Goal: Information Seeking & Learning: Learn about a topic

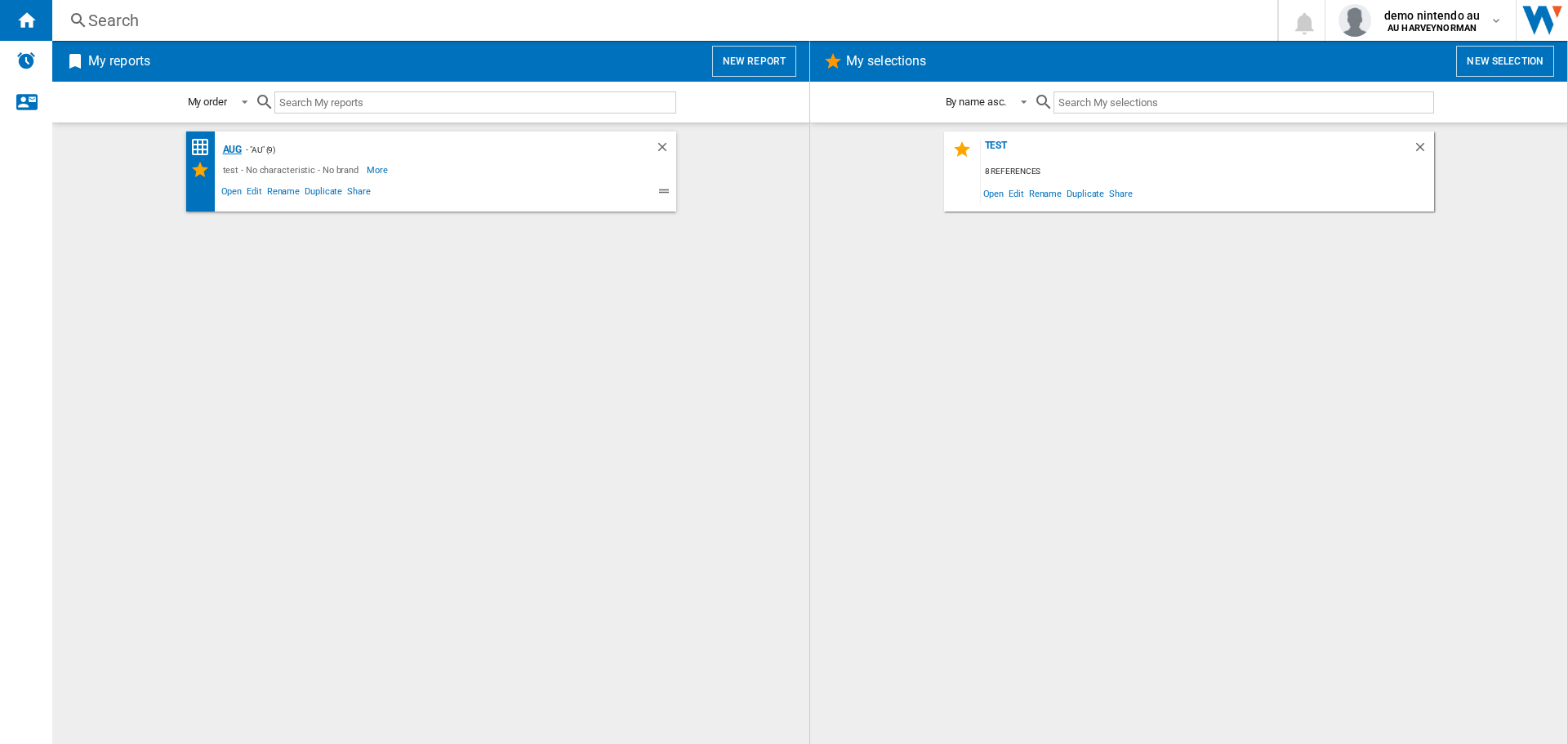
click at [238, 148] on div "Aug" at bounding box center [231, 149] width 23 height 20
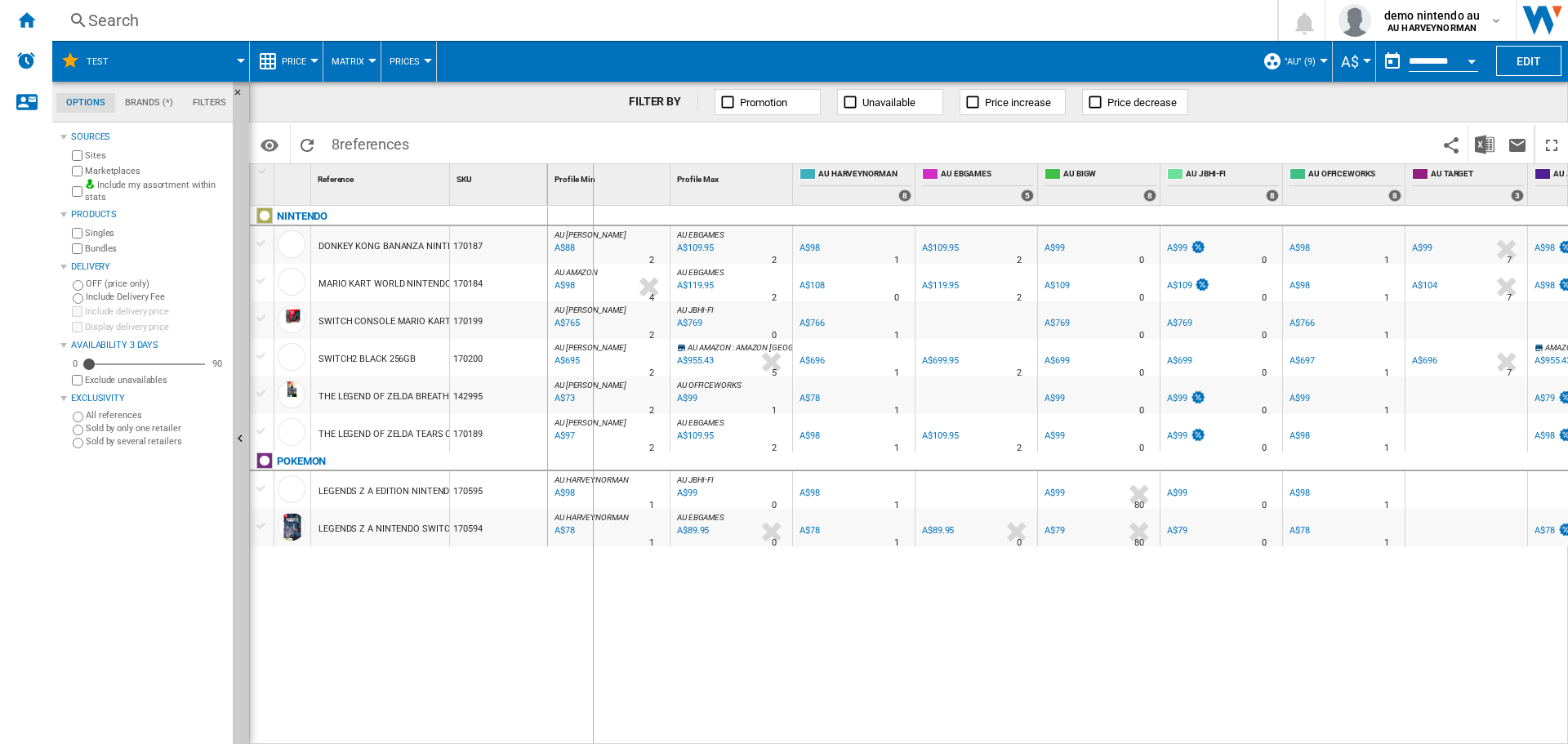
drag, startPoint x: 447, startPoint y: 190, endPoint x: 594, endPoint y: 200, distance: 147.3
click at [594, 200] on div "1 Reference 1 SKU 1 NINTENDO DONKEY KONG BANANZA NINTENDO SWITCH 2 170187 MARIO…" at bounding box center [909, 454] width 1317 height 579
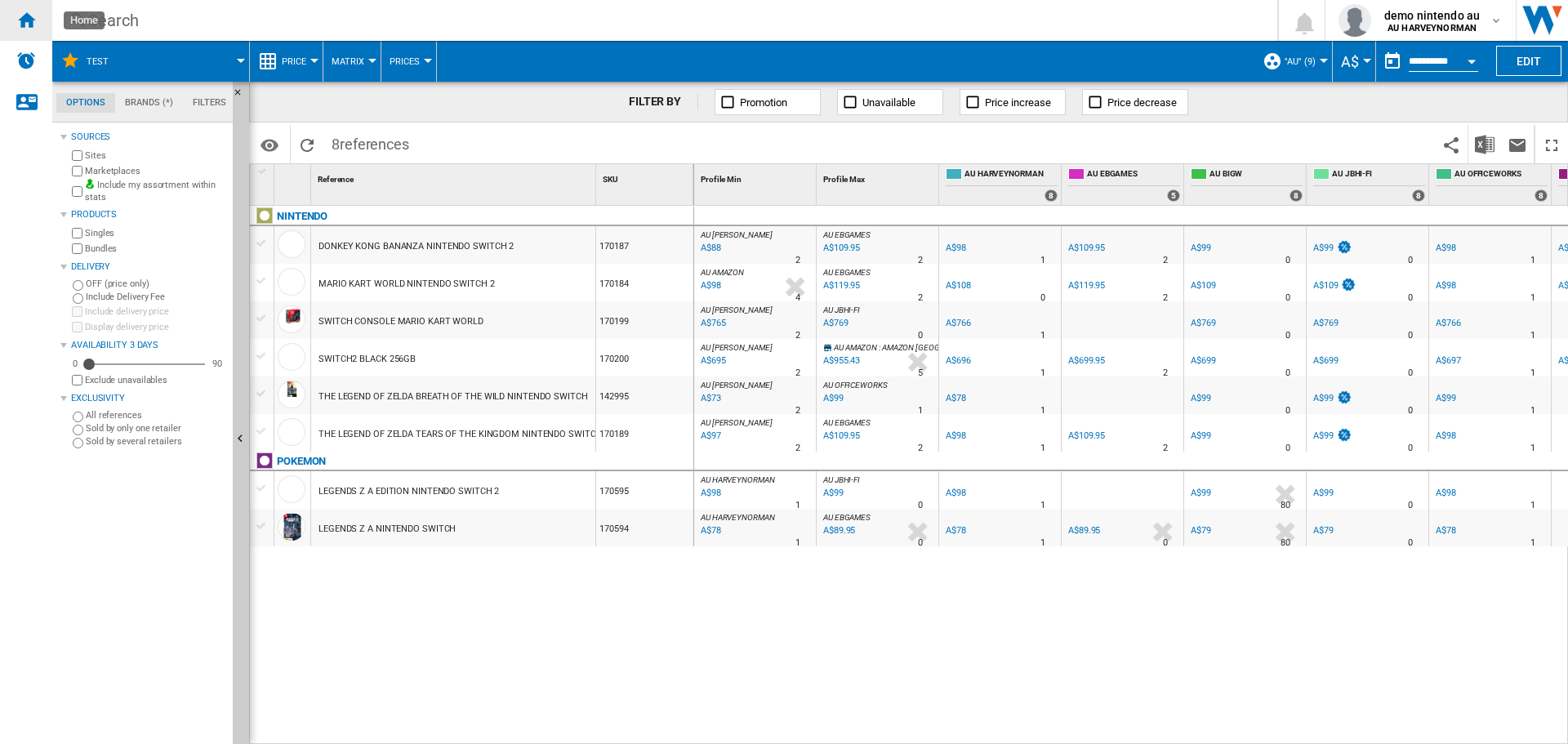
click at [15, 22] on div "Home" at bounding box center [26, 20] width 52 height 41
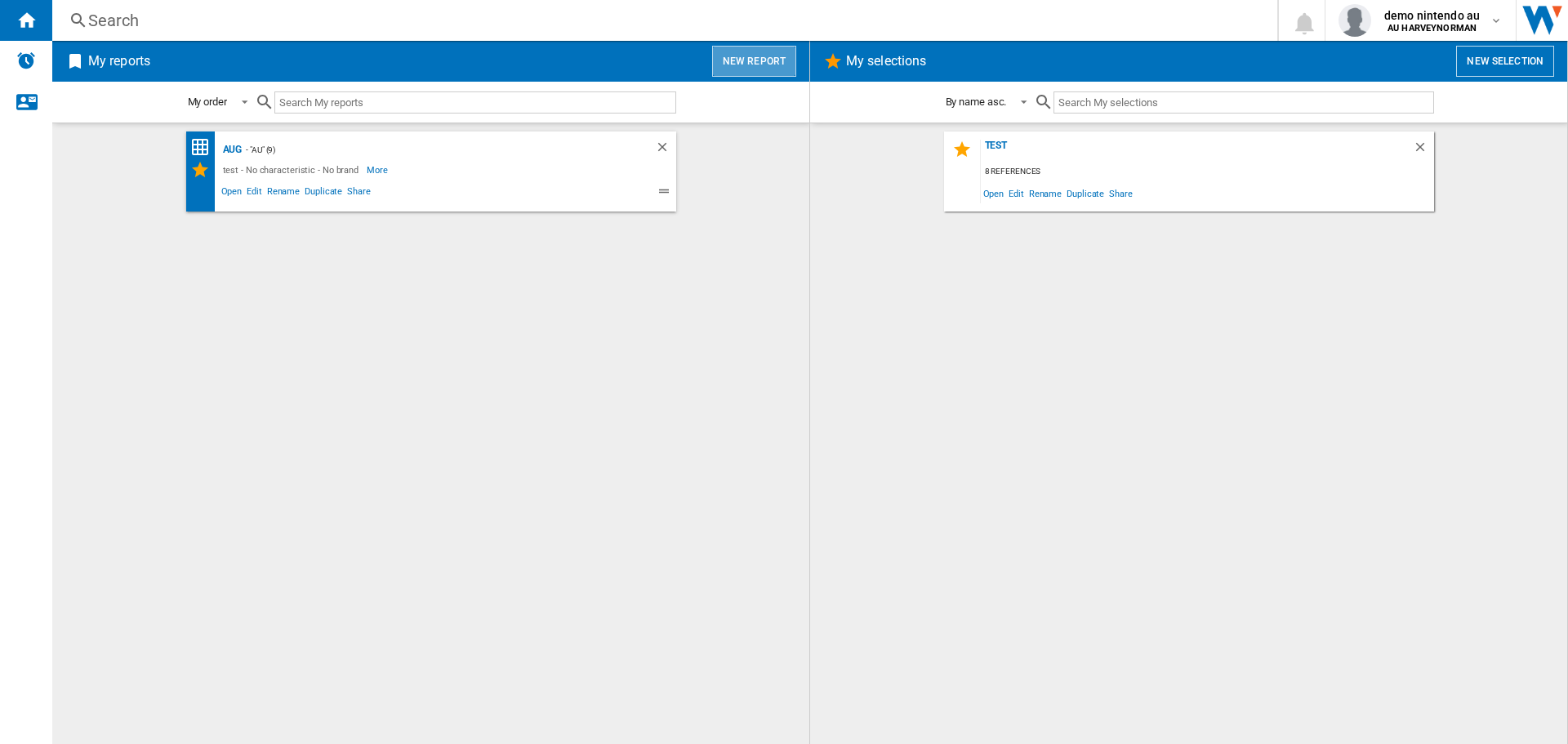
click at [768, 71] on button "New report" at bounding box center [754, 61] width 84 height 31
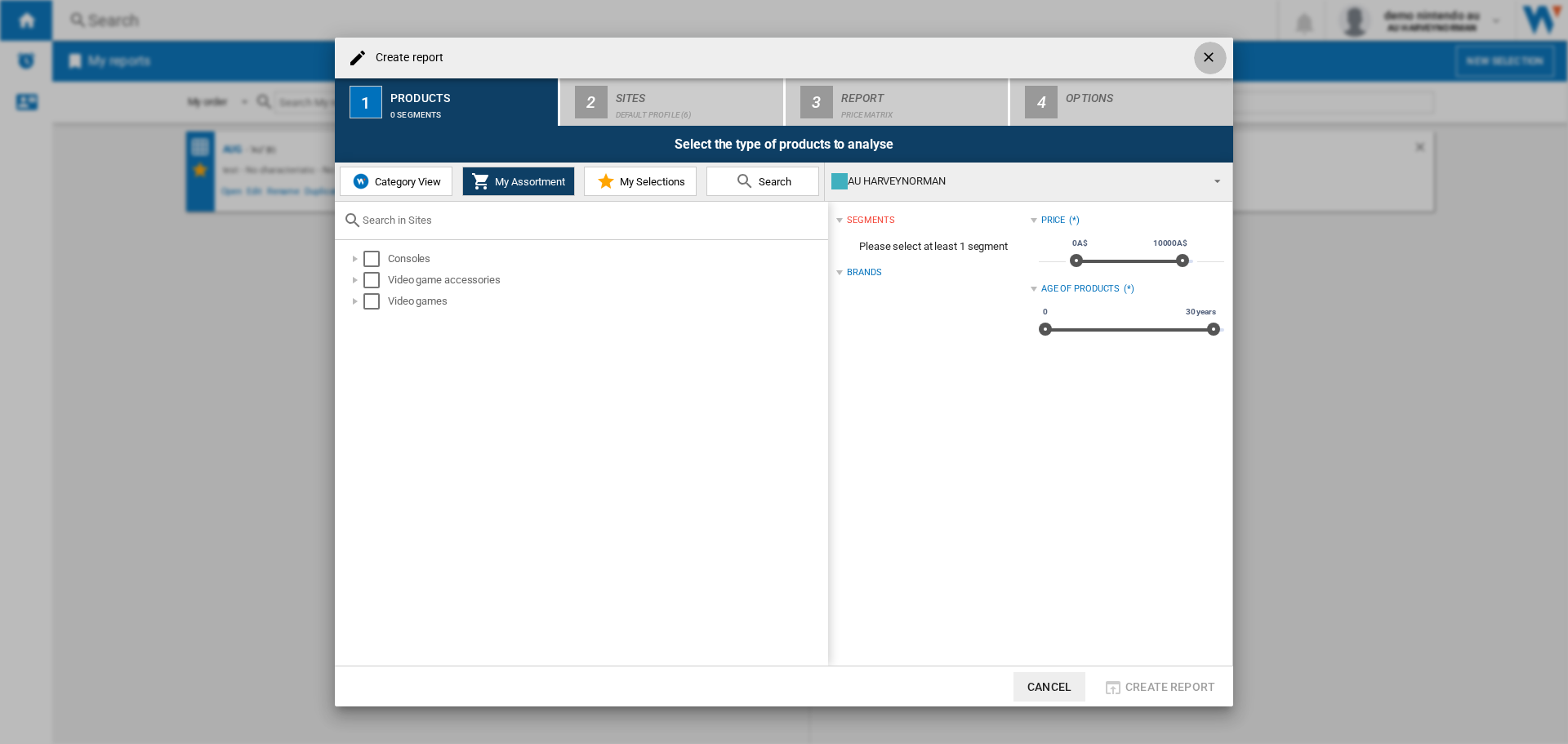
click at [1211, 49] on ng-md-icon "getI18NText('BUTTONS.CLOSE_DIALOG')" at bounding box center [1210, 58] width 19 height 19
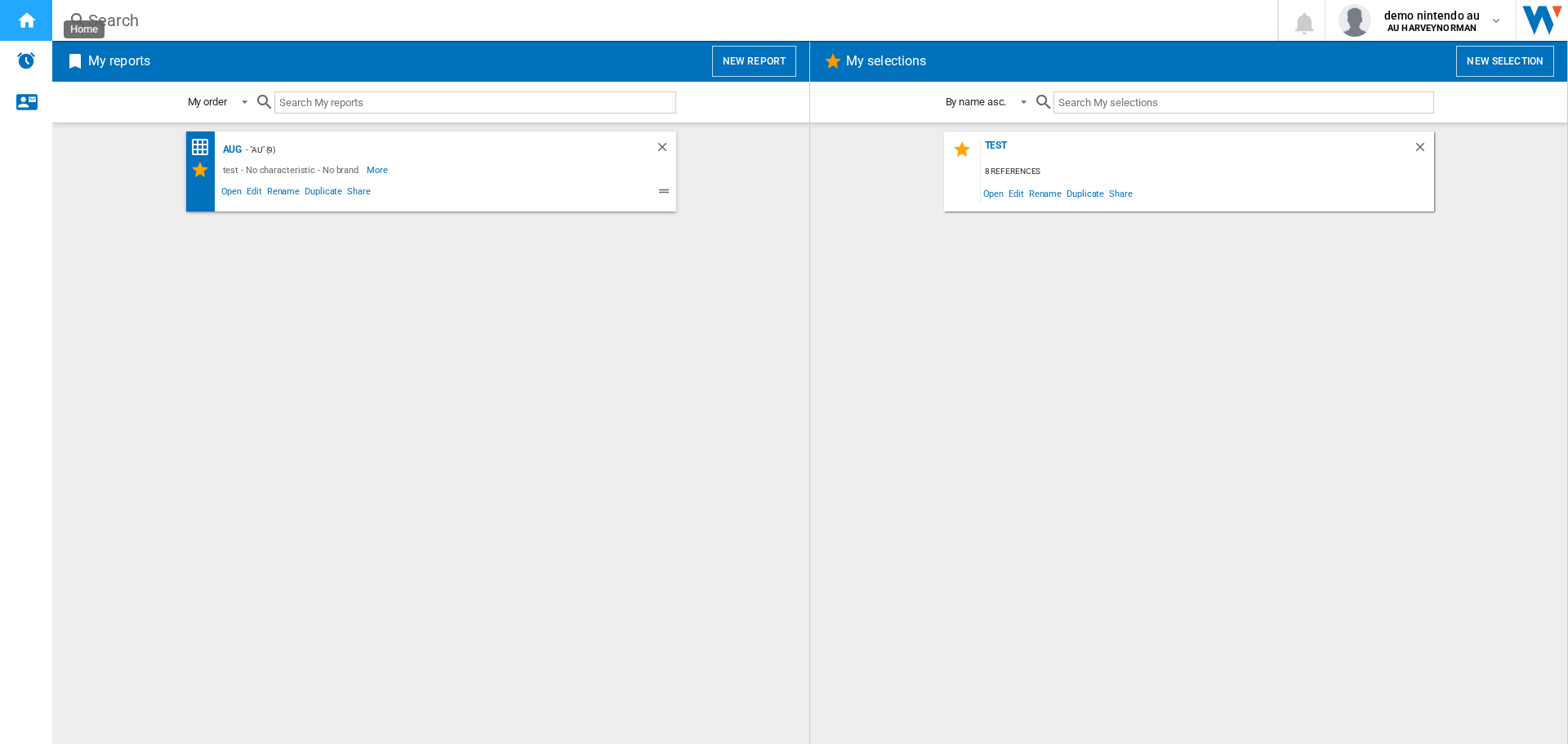
click at [42, 10] on div "Home" at bounding box center [26, 20] width 52 height 41
click at [127, 22] on div "Search" at bounding box center [661, 20] width 1147 height 23
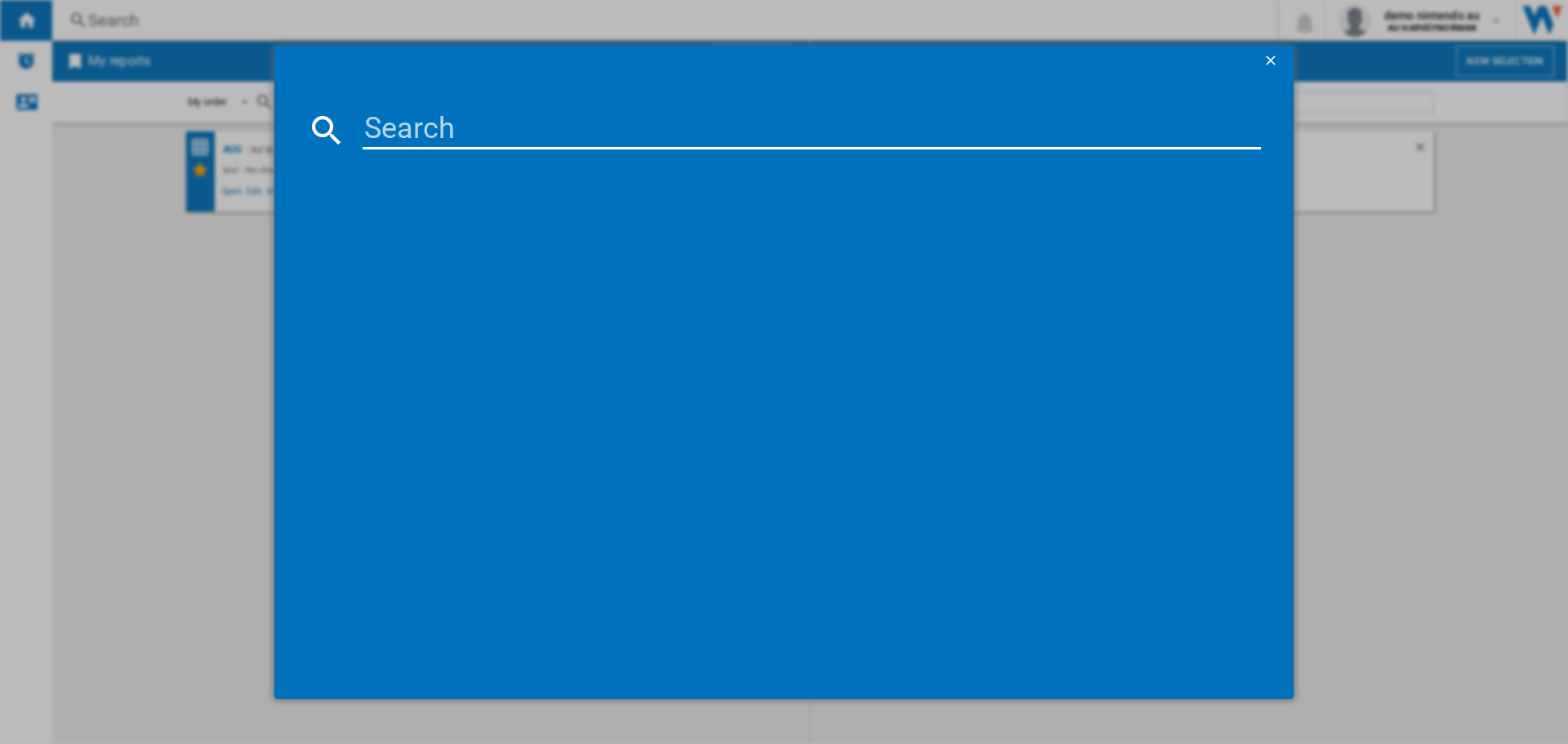
click at [437, 129] on input at bounding box center [811, 129] width 899 height 39
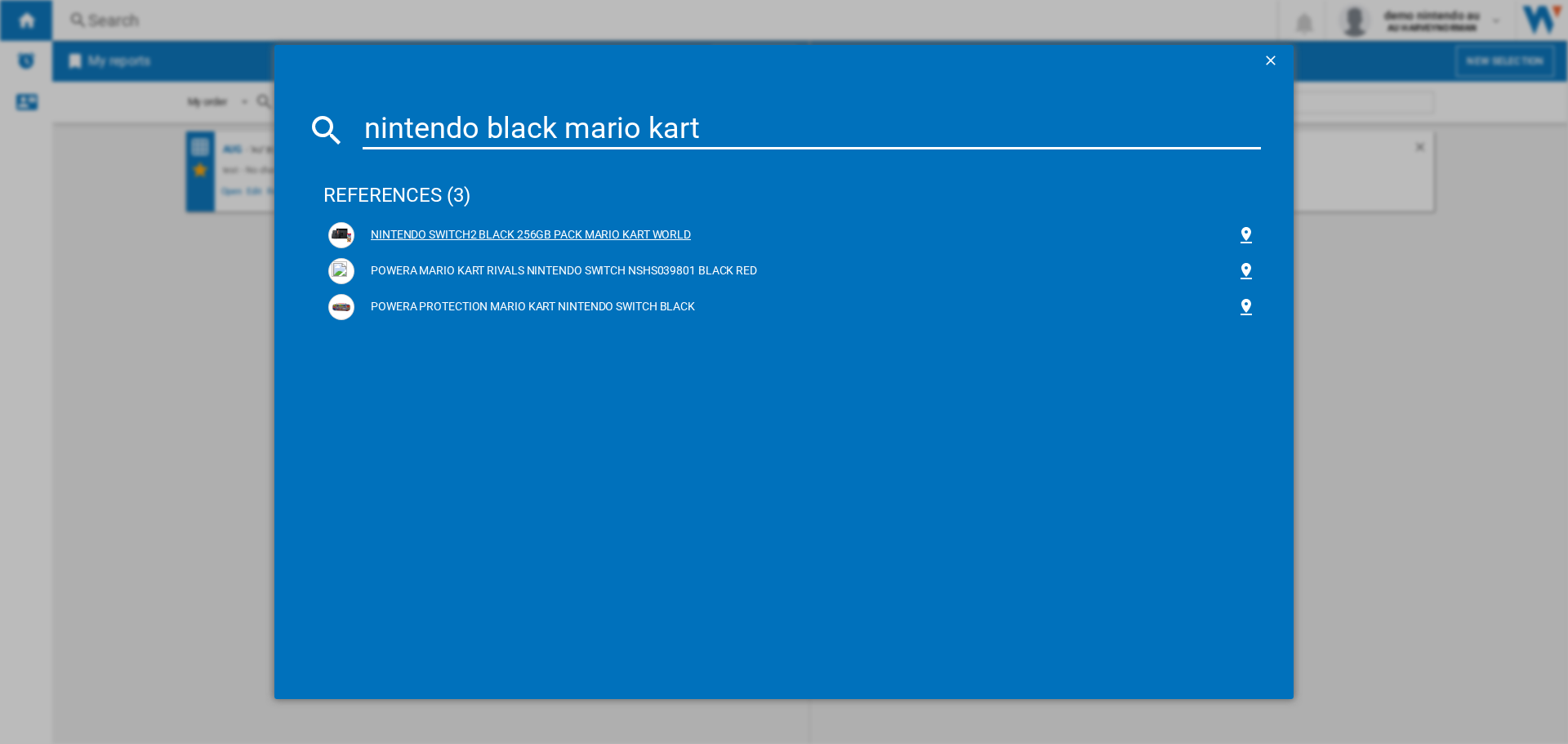
type input "nintendo black mario kart"
click at [659, 232] on div "NINTENDO SWITCH2 BLACK 256GB PACK MARIO KART WORLD" at bounding box center [794, 235] width 882 height 16
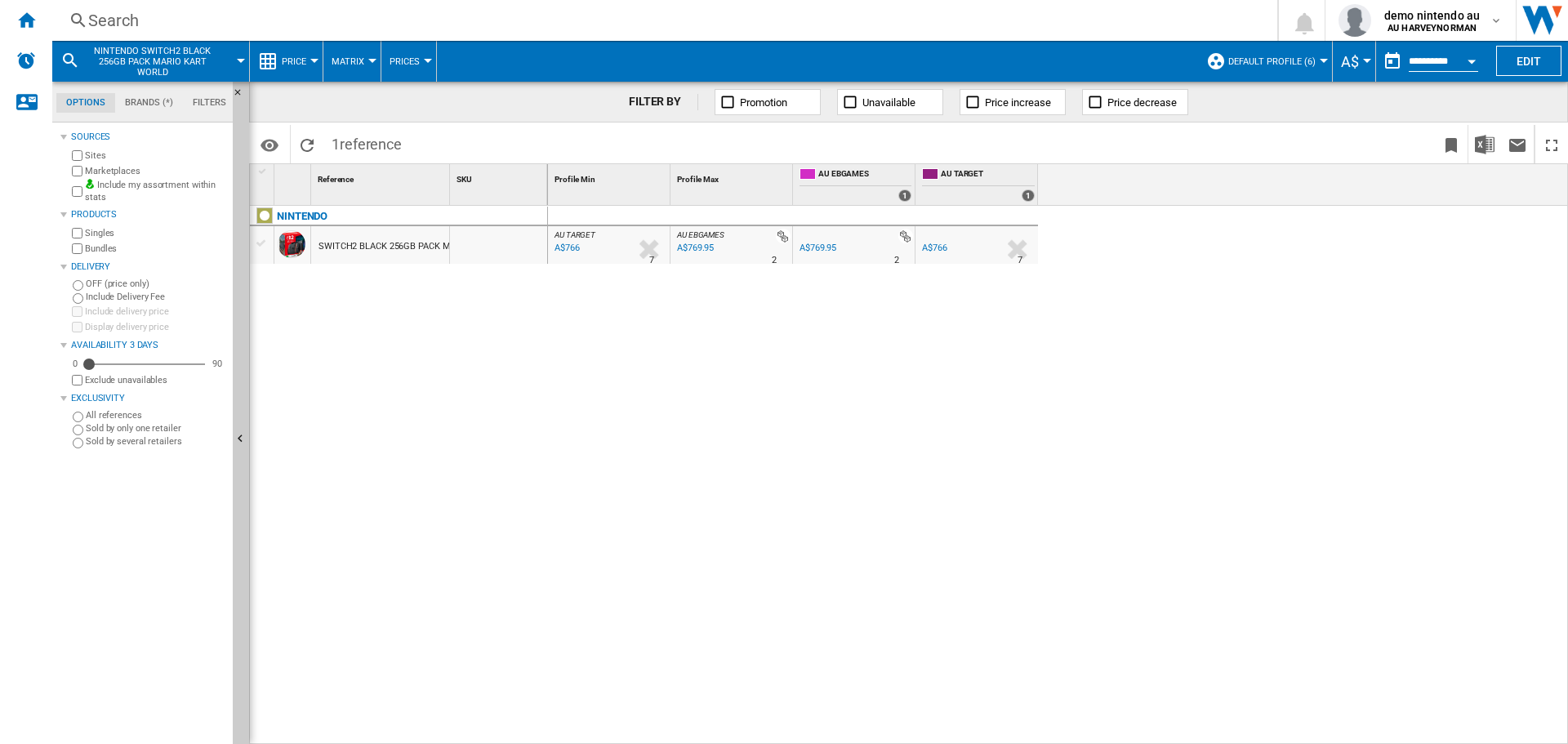
click at [123, 24] on div "Search" at bounding box center [661, 20] width 1147 height 23
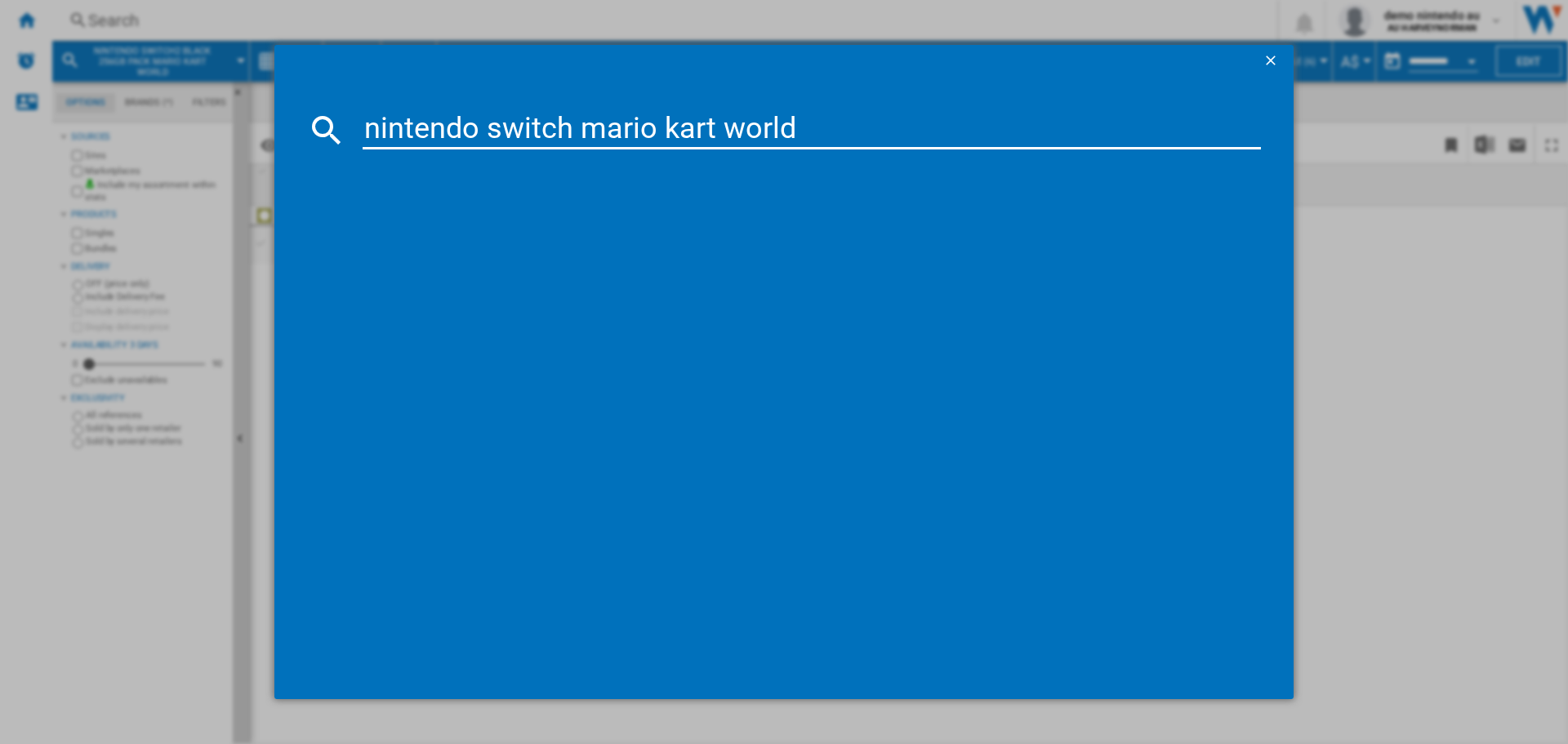
type input "nintendo switch mario kart world"
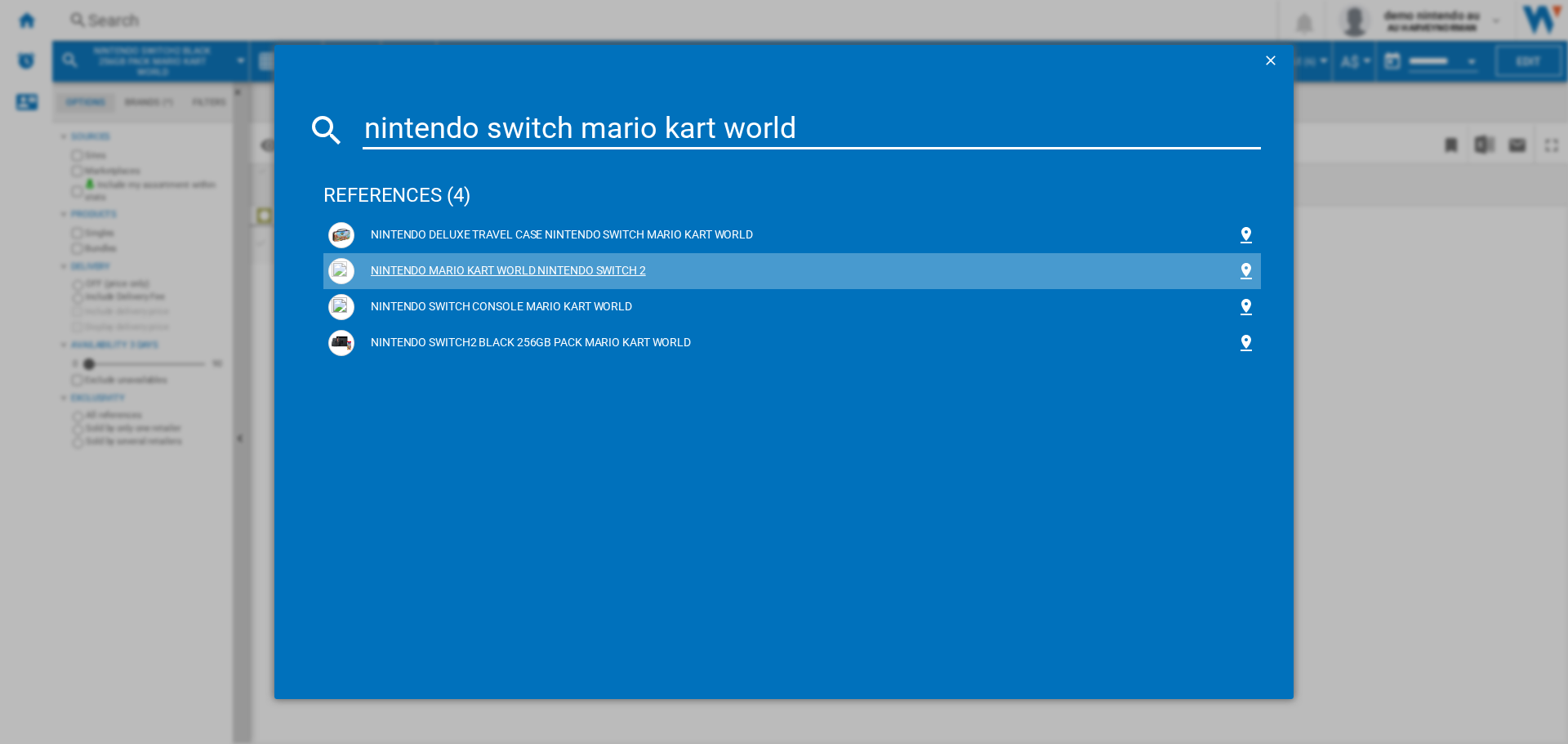
click at [342, 268] on img at bounding box center [341, 270] width 19 height 19
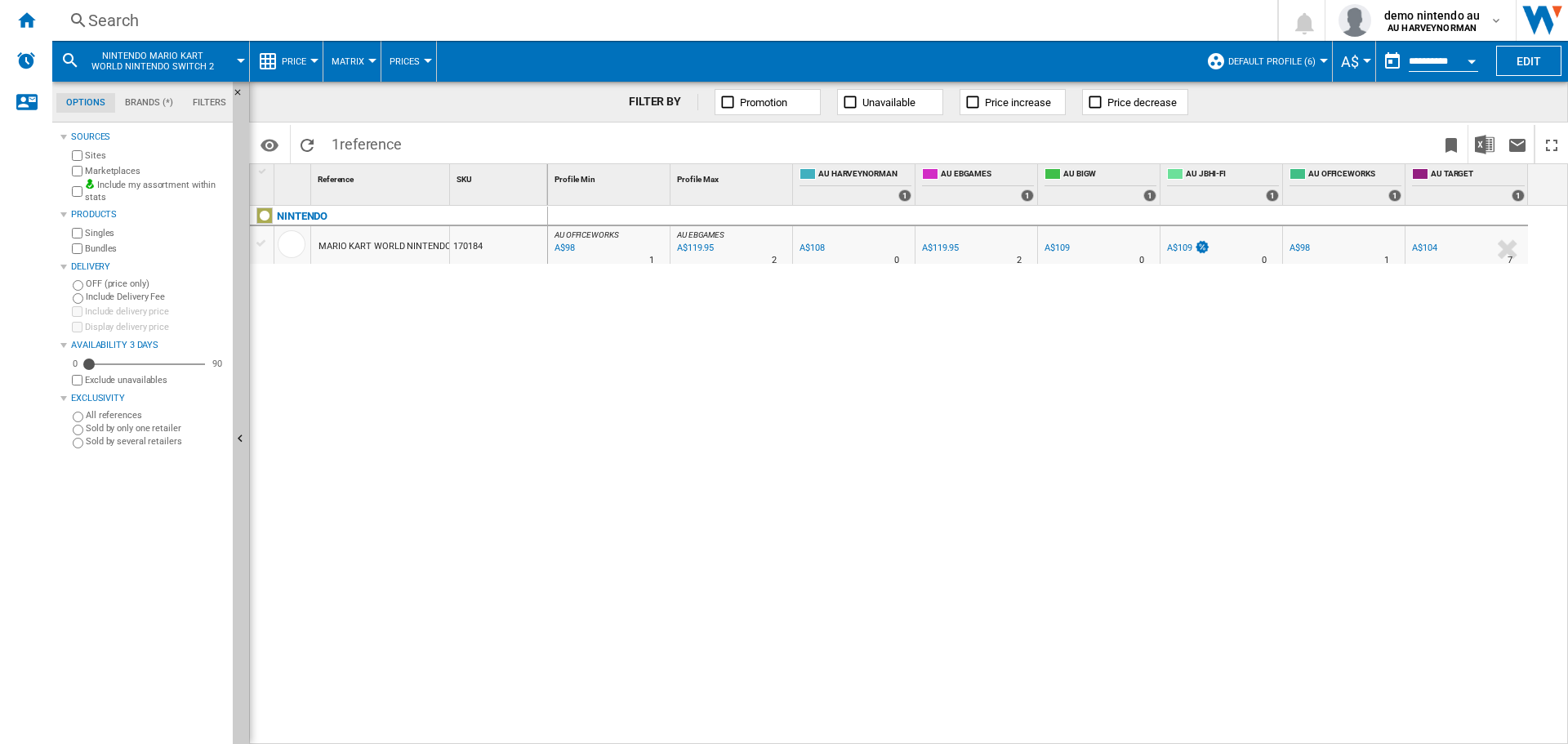
click at [131, 23] on div "Search" at bounding box center [661, 20] width 1147 height 23
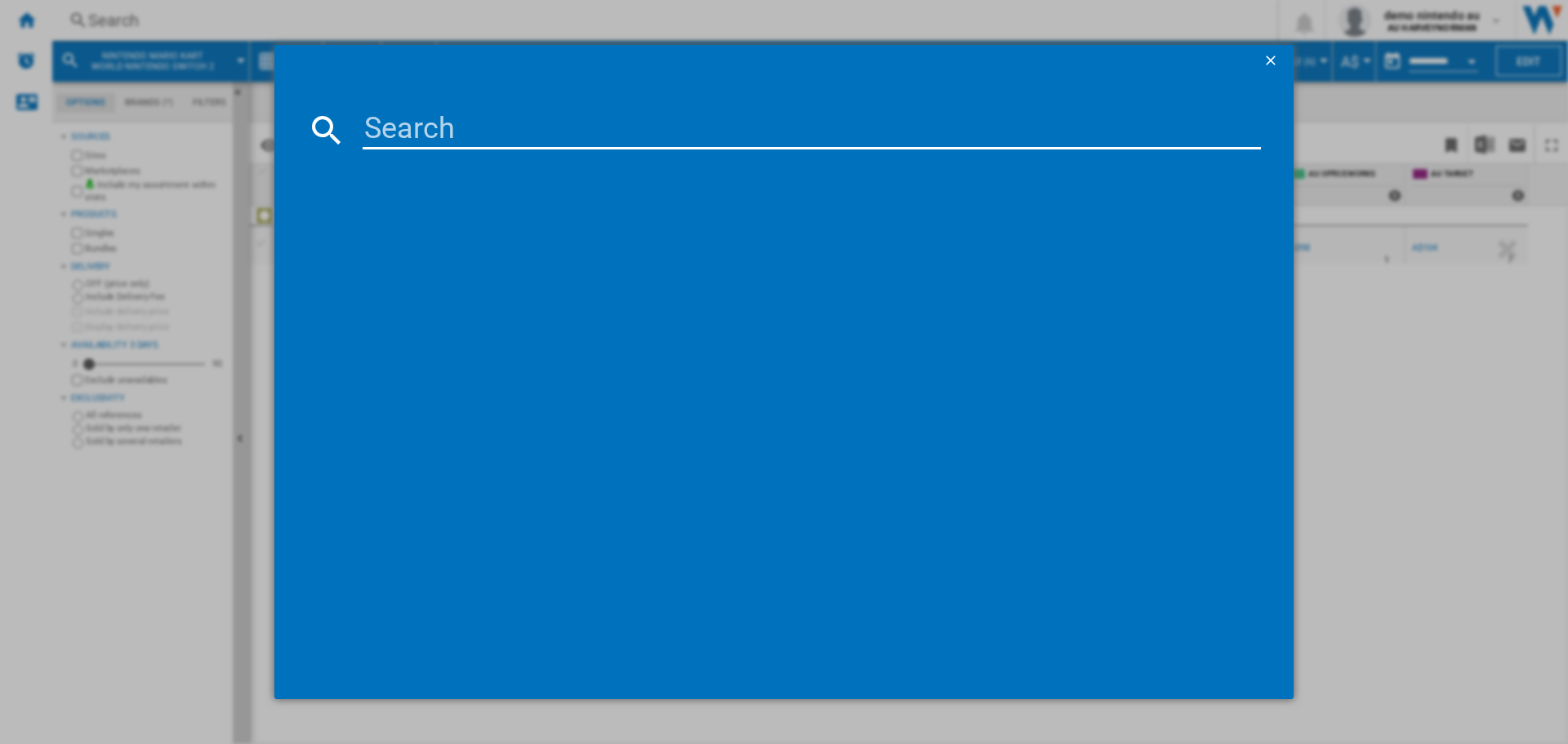
type input "Nintendo Switch 2 Console + Mario Kart World bundle"
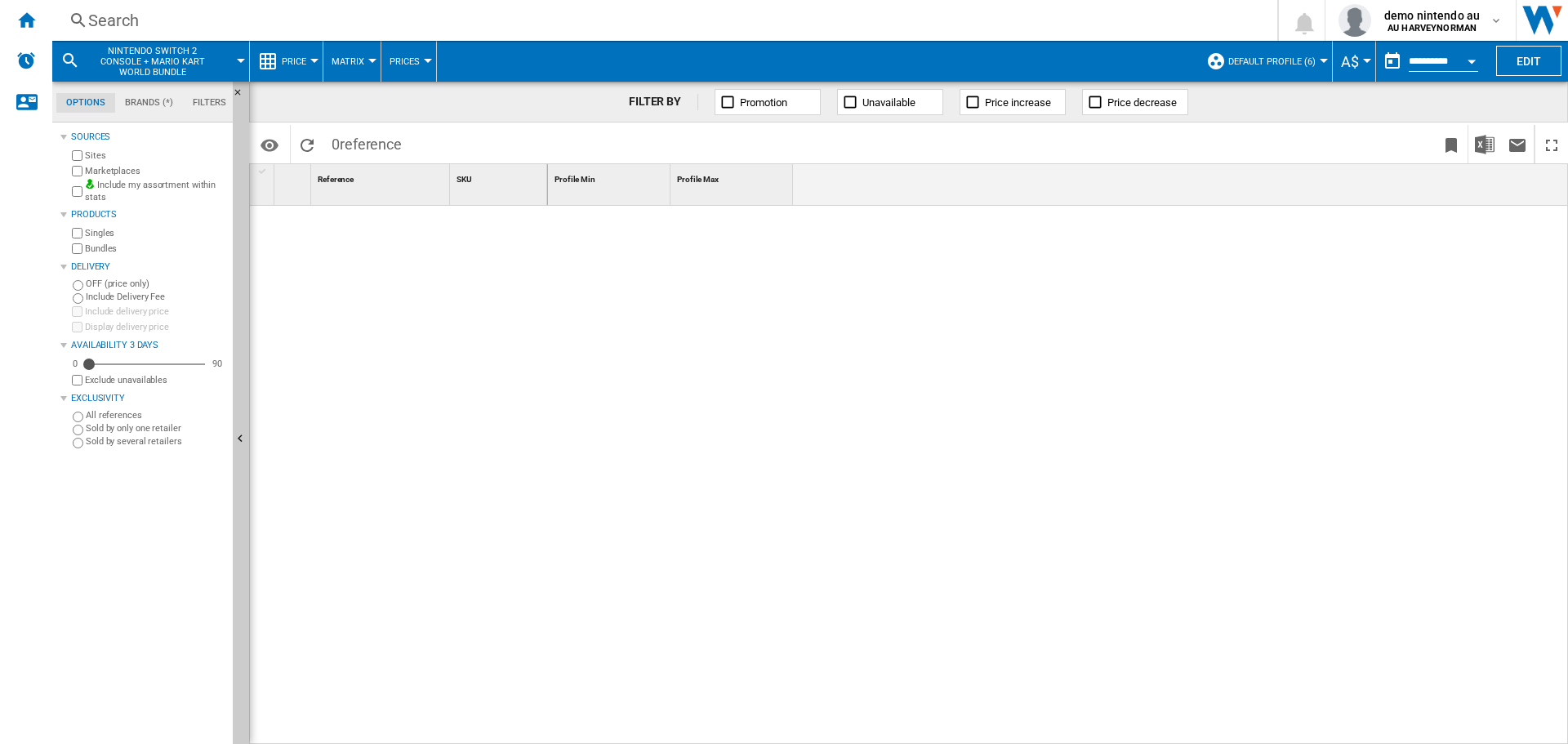
click at [131, 24] on div "Search" at bounding box center [661, 20] width 1147 height 23
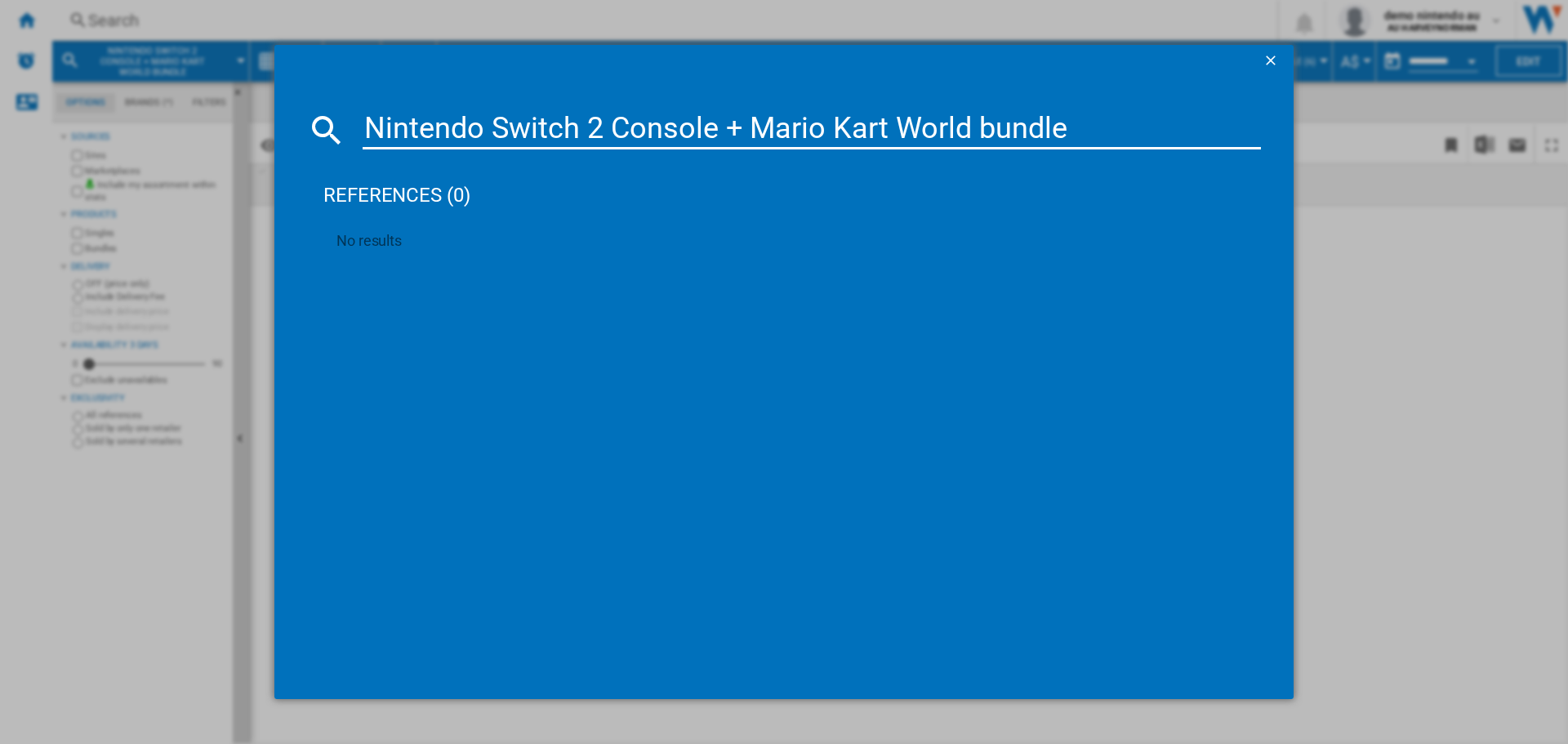
click at [729, 129] on input "Nintendo Switch 2 Console + Mario Kart World bundle" at bounding box center [811, 129] width 899 height 39
type input "Nintendo Switch 2 Console Mario Kart World bundle"
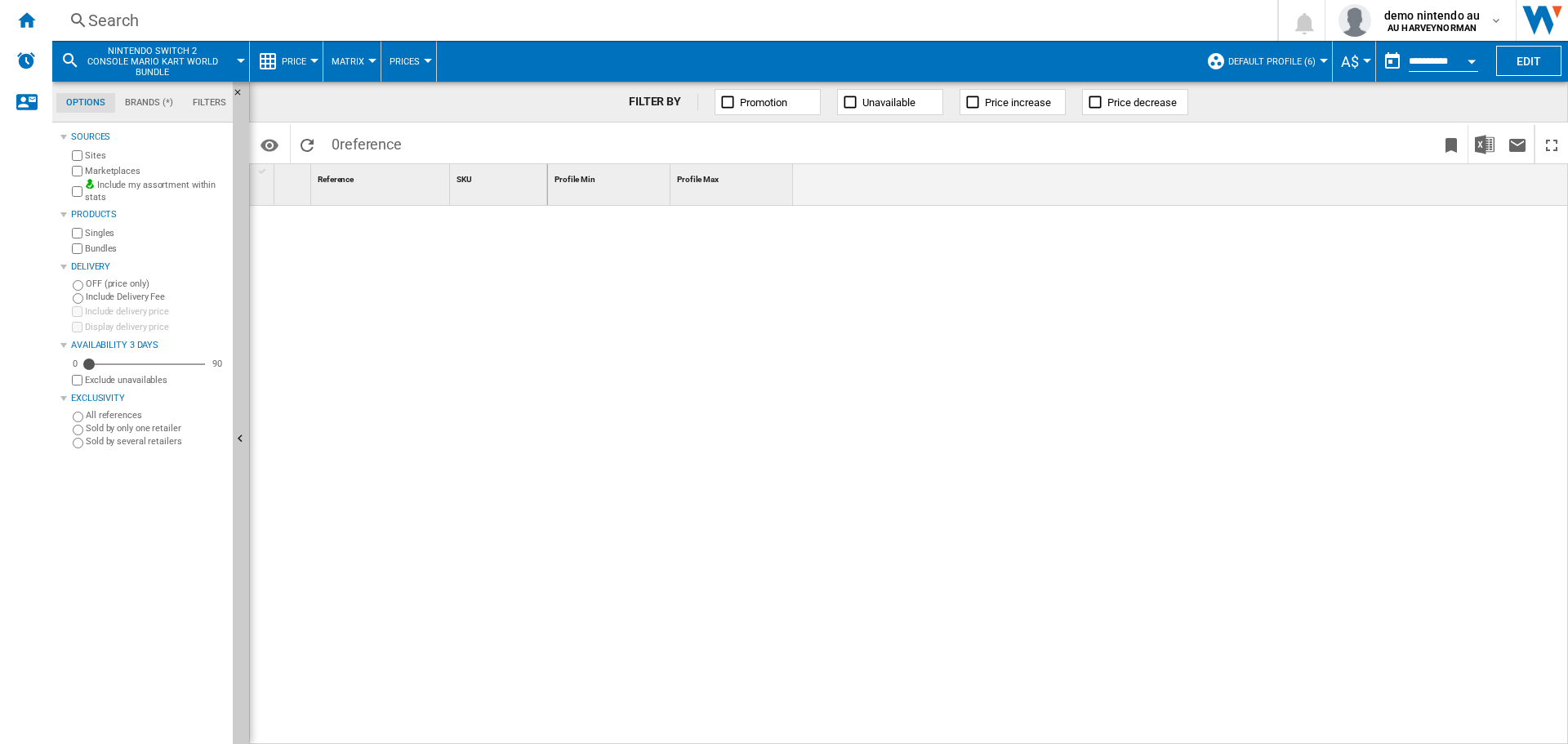
click at [146, 20] on div "Search" at bounding box center [661, 20] width 1147 height 23
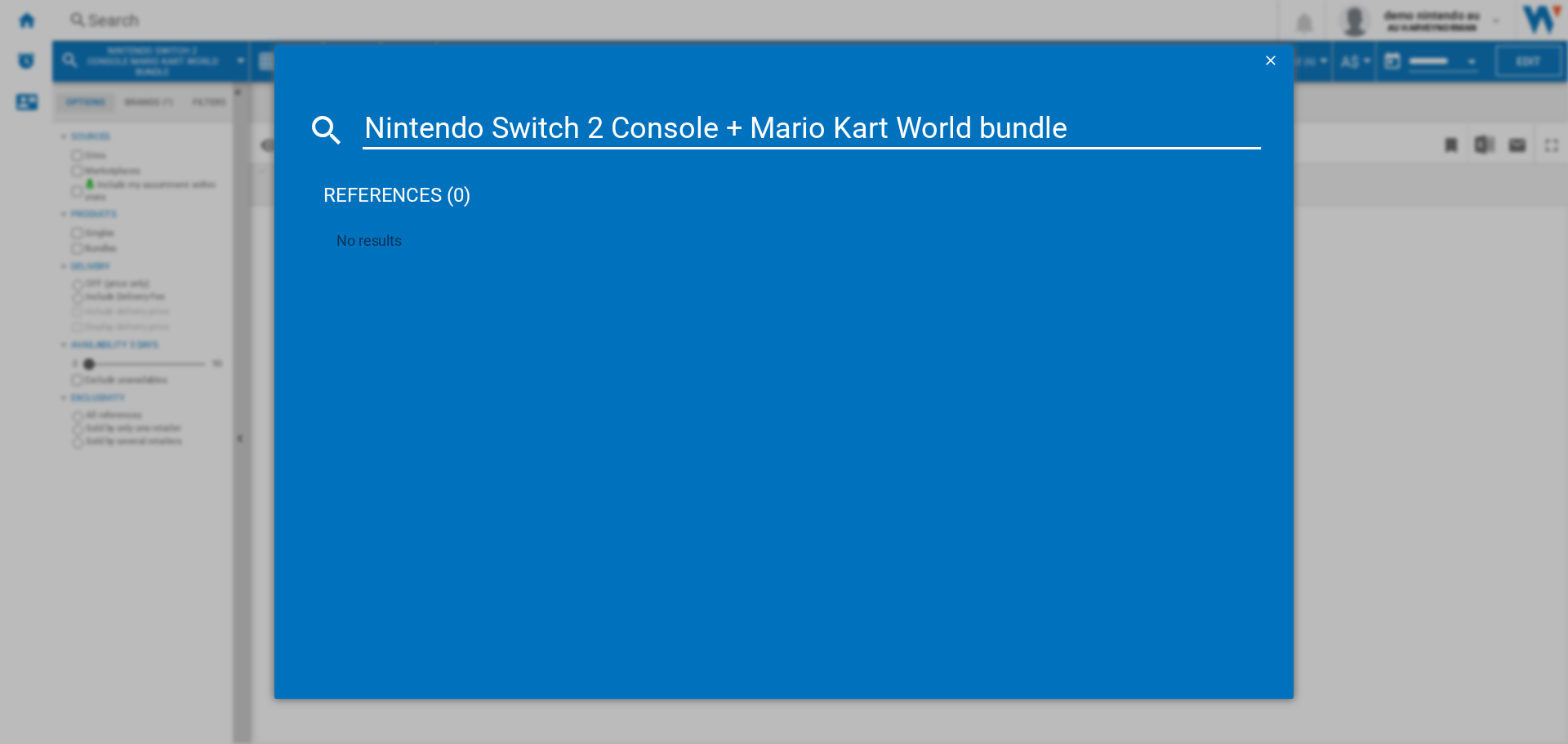
drag, startPoint x: 607, startPoint y: 127, endPoint x: 1141, endPoint y: 115, distance: 534.1
click at [1141, 115] on input "Nintendo Switch 2 Console + Mario Kart World bundle" at bounding box center [811, 129] width 899 height 39
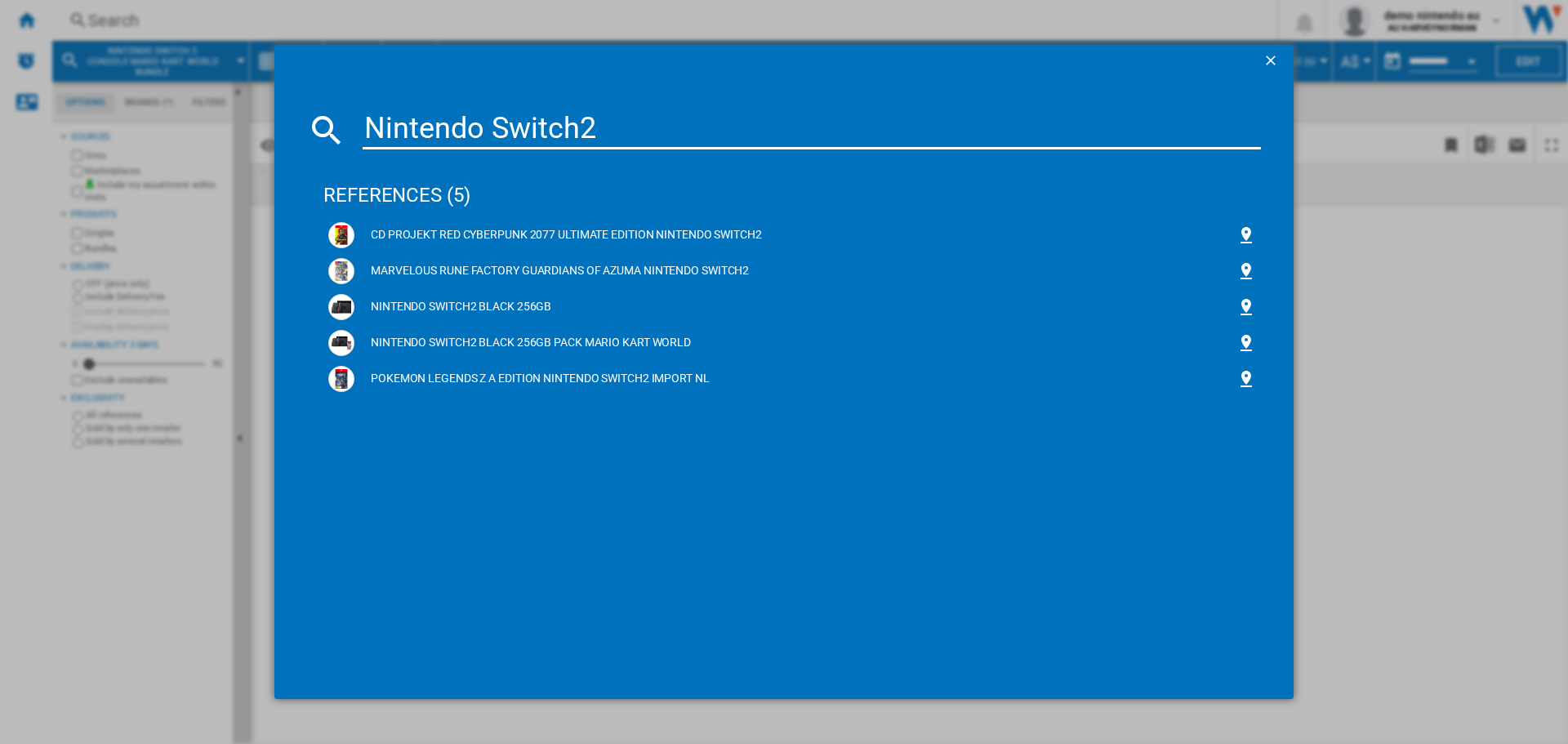
type input "Nintendo Switch2"
